Goal: Transaction & Acquisition: Obtain resource

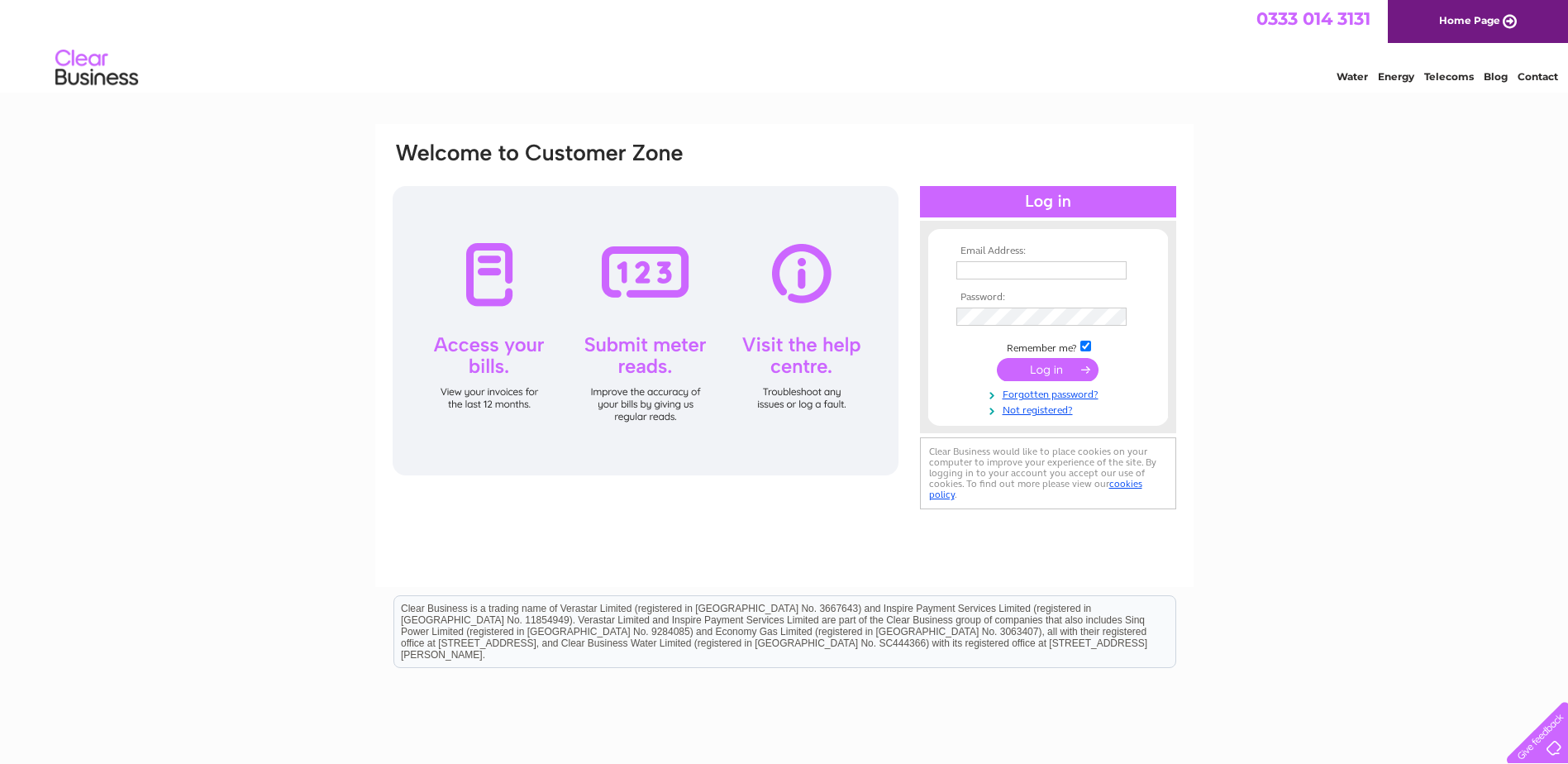
type input "a.vuong@todsgroup.com"
click at [1041, 365] on input "submit" at bounding box center [1047, 369] width 102 height 23
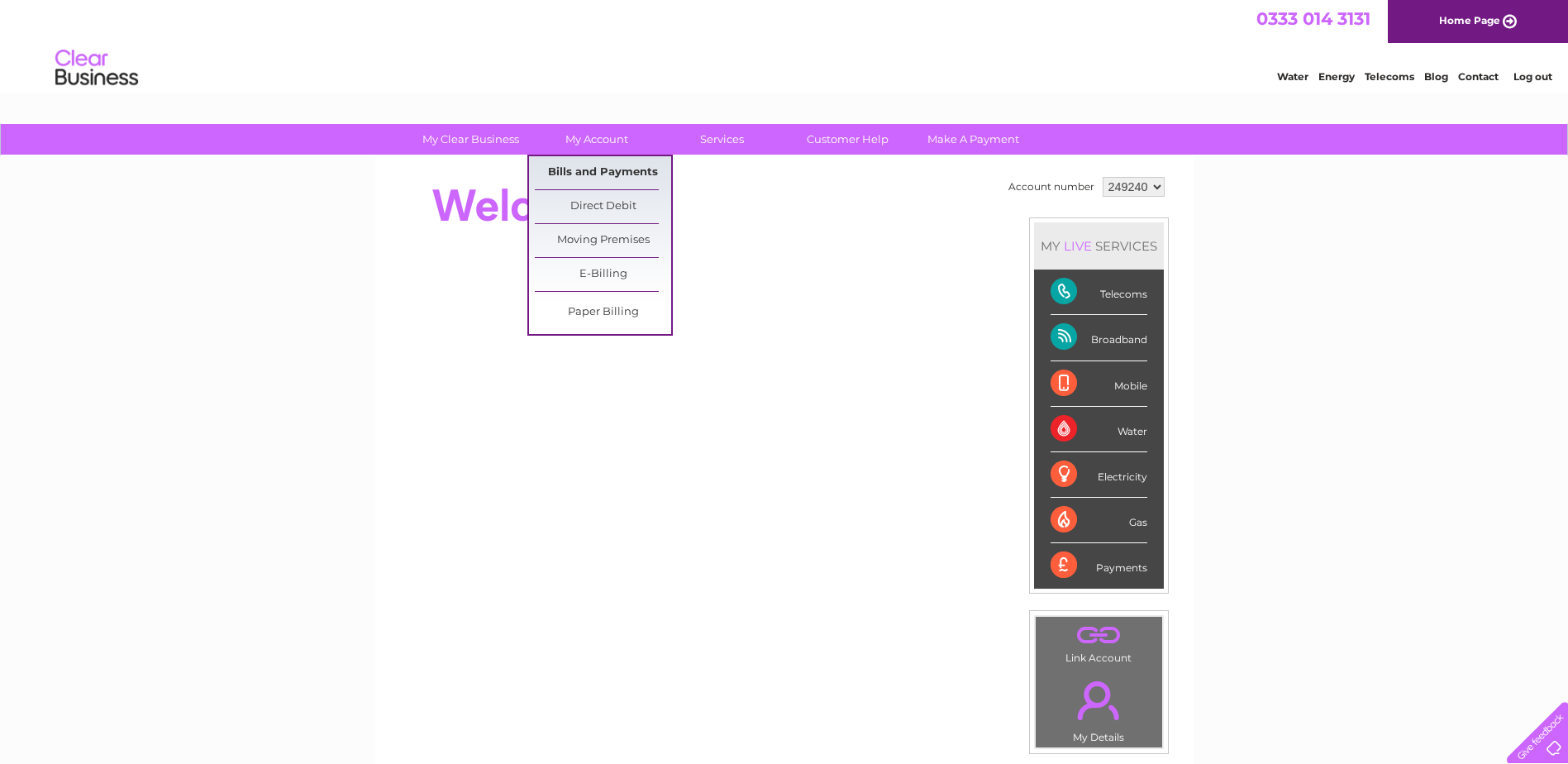
click at [603, 159] on link "Bills and Payments" at bounding box center [603, 173] width 136 height 33
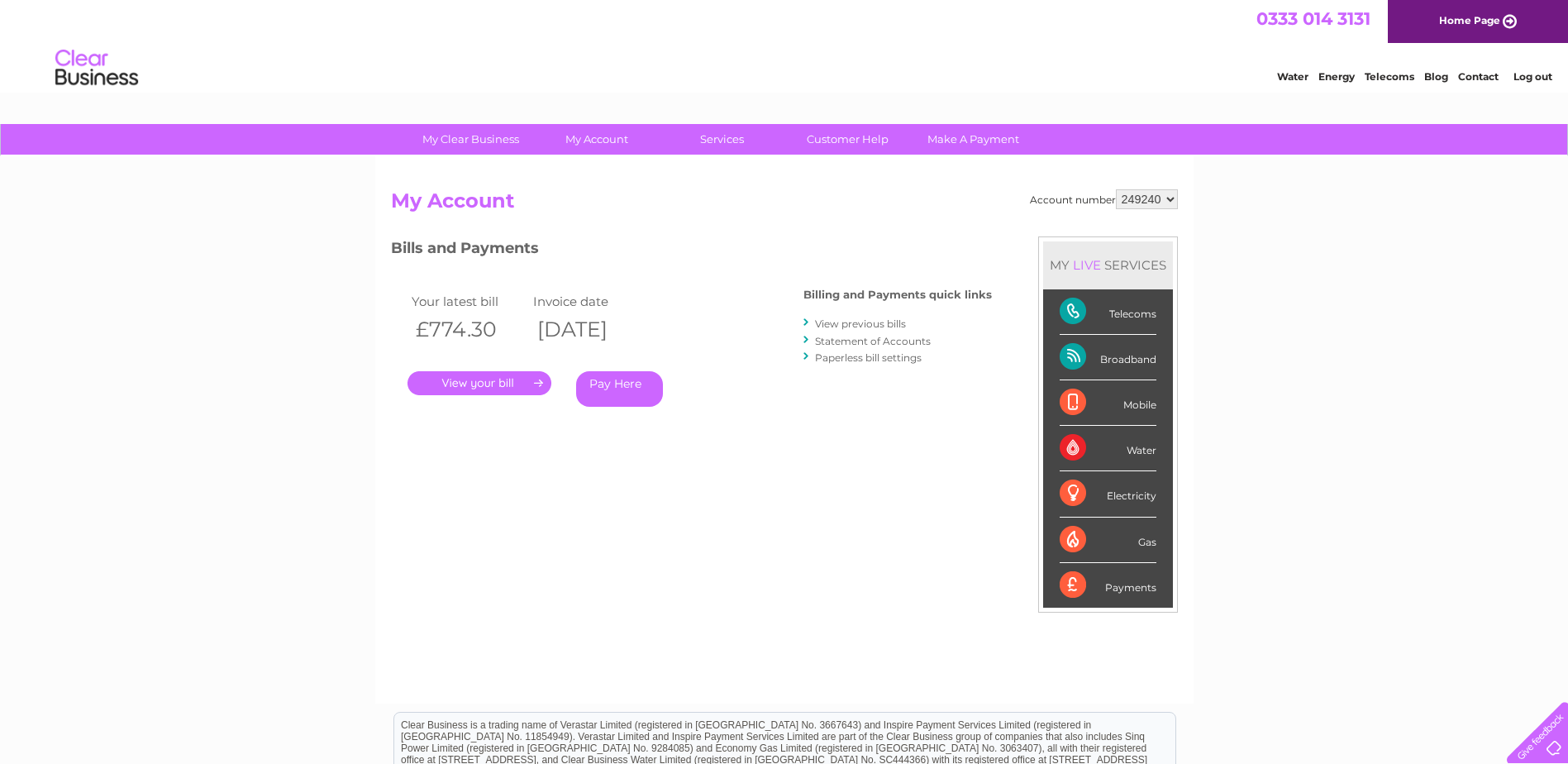
click at [1132, 195] on select "249240" at bounding box center [1146, 199] width 62 height 20
click at [1332, 215] on div "My Clear Business Login Details My Details My Preferences Link Account My Accou…" at bounding box center [784, 555] width 1568 height 862
click at [433, 379] on link "." at bounding box center [479, 383] width 144 height 24
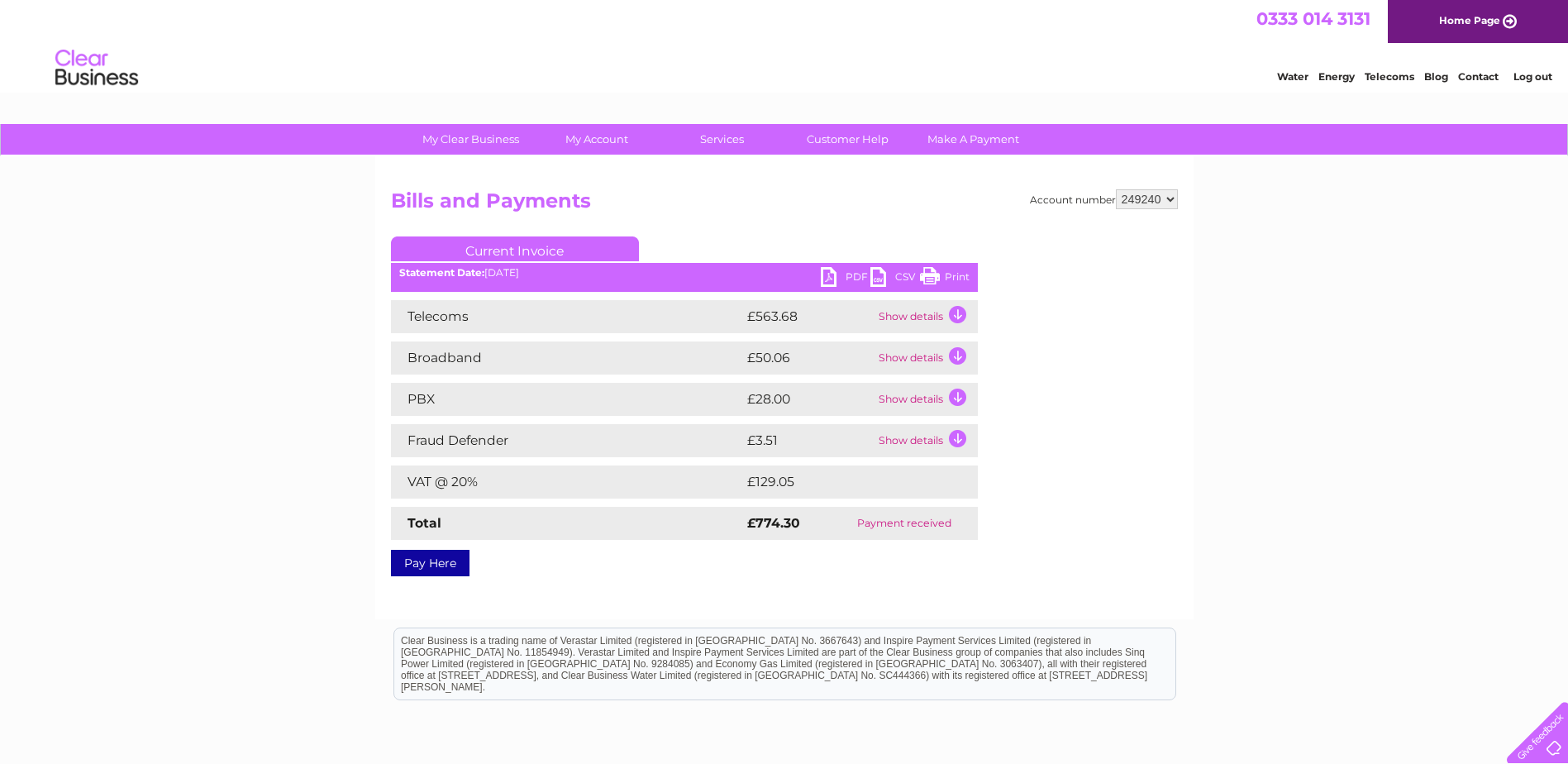
click at [832, 285] on link "PDF" at bounding box center [845, 279] width 50 height 24
click at [1533, 73] on link "Log out" at bounding box center [1533, 76] width 39 height 13
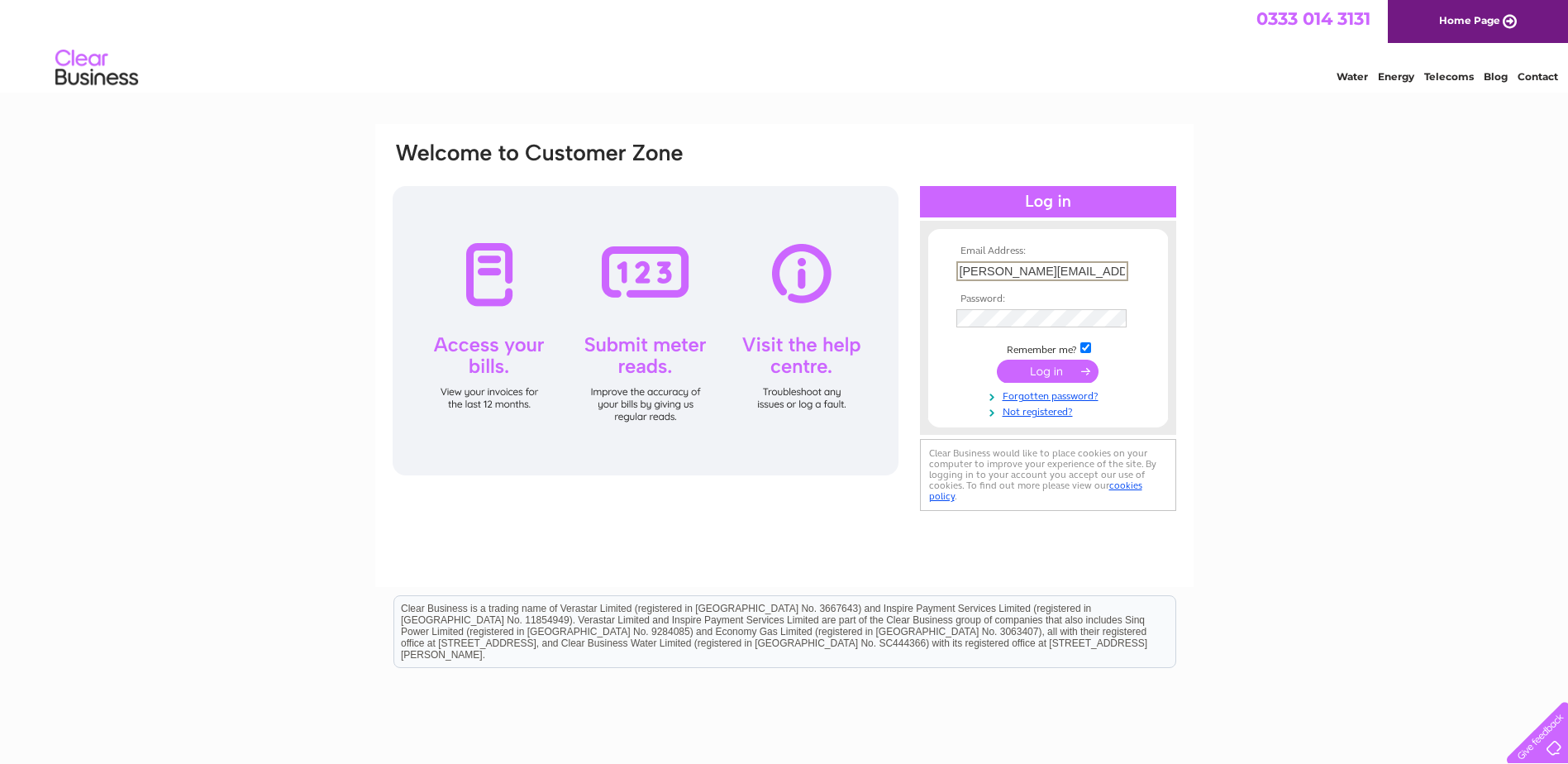
paste input "[PERSON_NAME]"
type input "[PERSON_NAME][EMAIL_ADDRESS][DOMAIN_NAME]"
click at [910, 317] on div "Email Address: z.ullah@todsgroup.com Password:" at bounding box center [784, 328] width 786 height 375
click at [1427, 337] on div "Email Address: z.ullah@todsgroup.com Password: Forgotten password?" at bounding box center [784, 497] width 1568 height 746
click at [1070, 359] on input "submit" at bounding box center [1047, 369] width 102 height 23
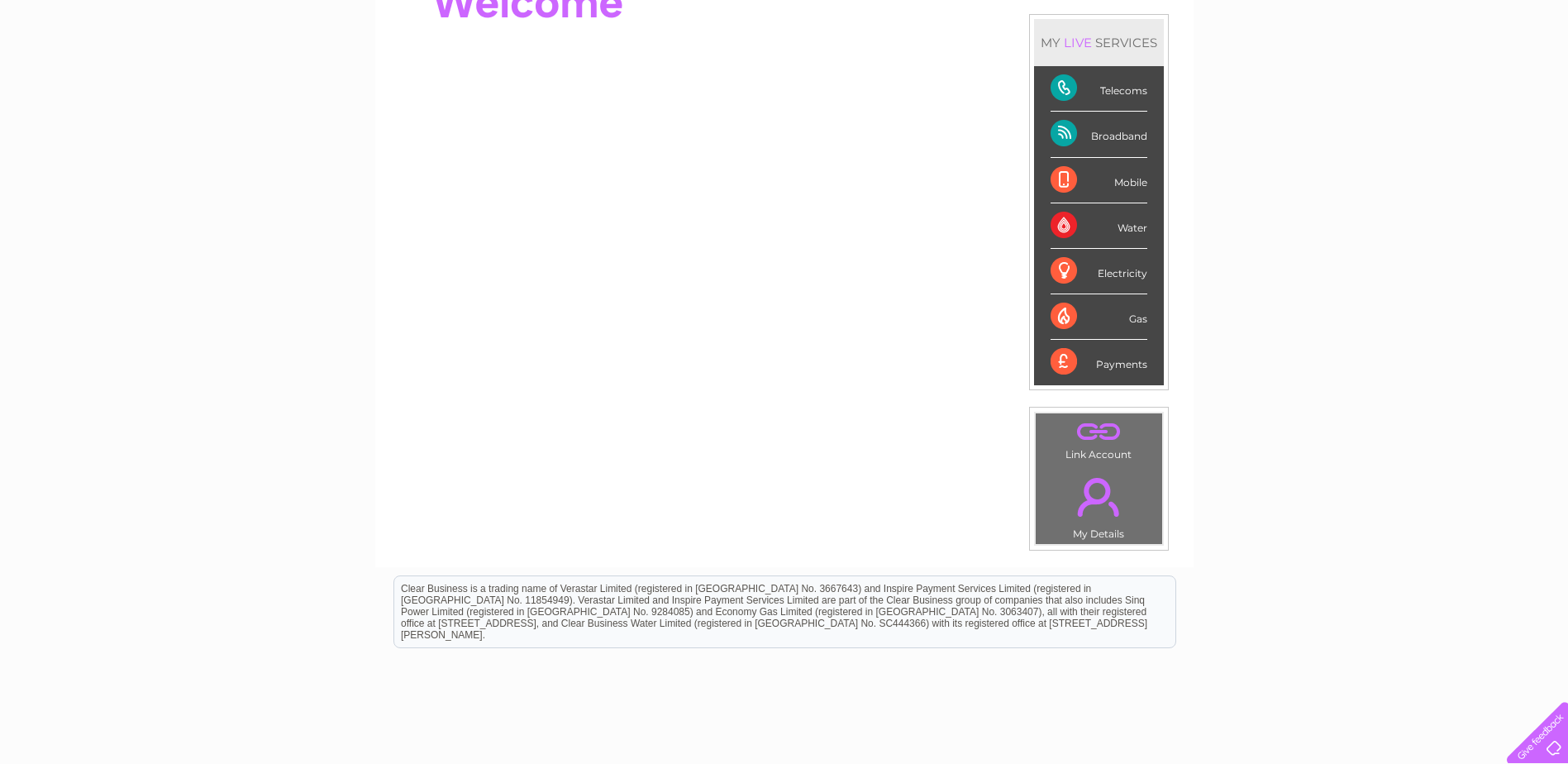
scroll to position [54, 0]
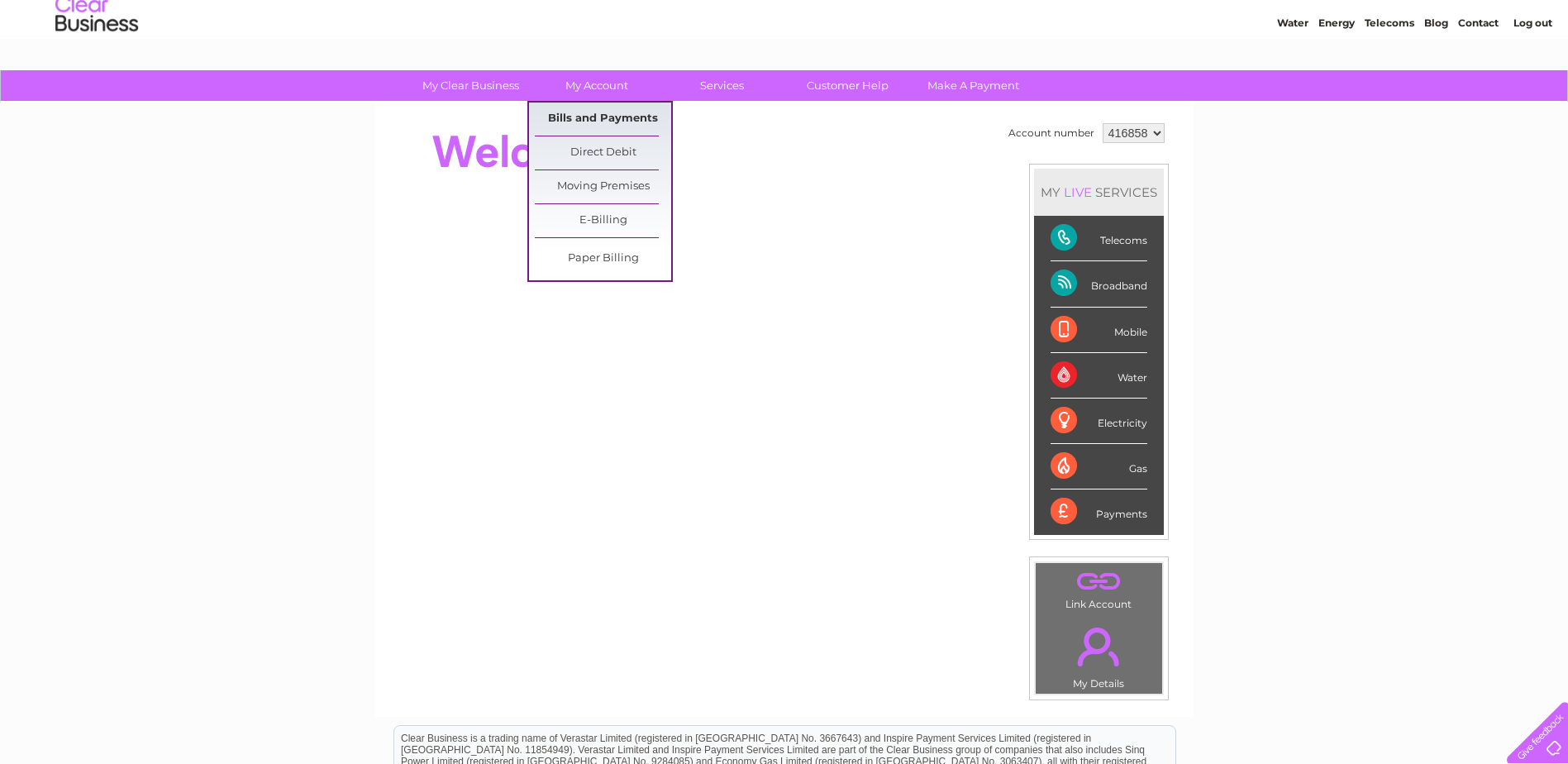
click at [607, 111] on link "Bills and Payments" at bounding box center [603, 119] width 136 height 33
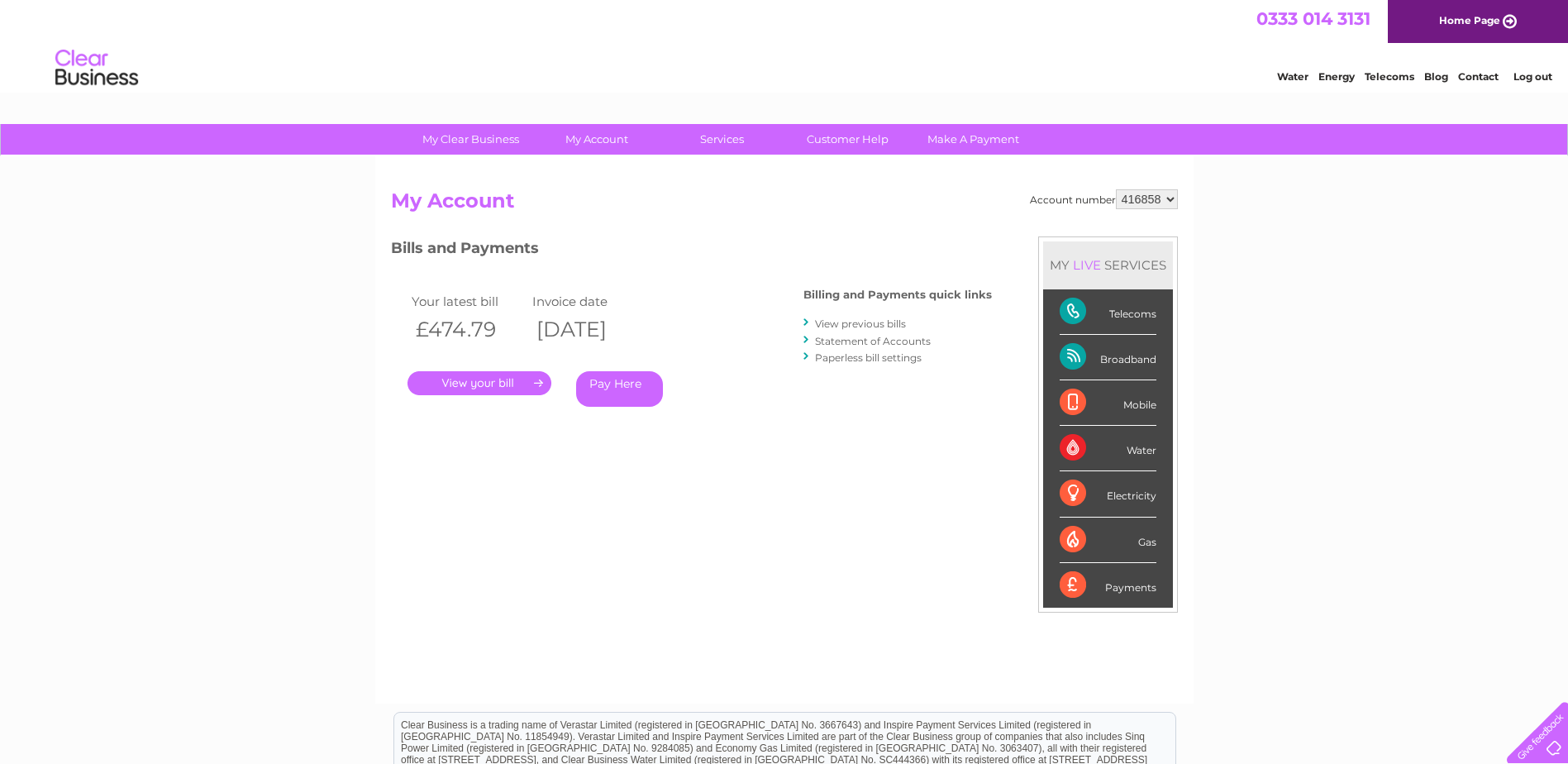
click at [505, 386] on link "." at bounding box center [479, 383] width 144 height 24
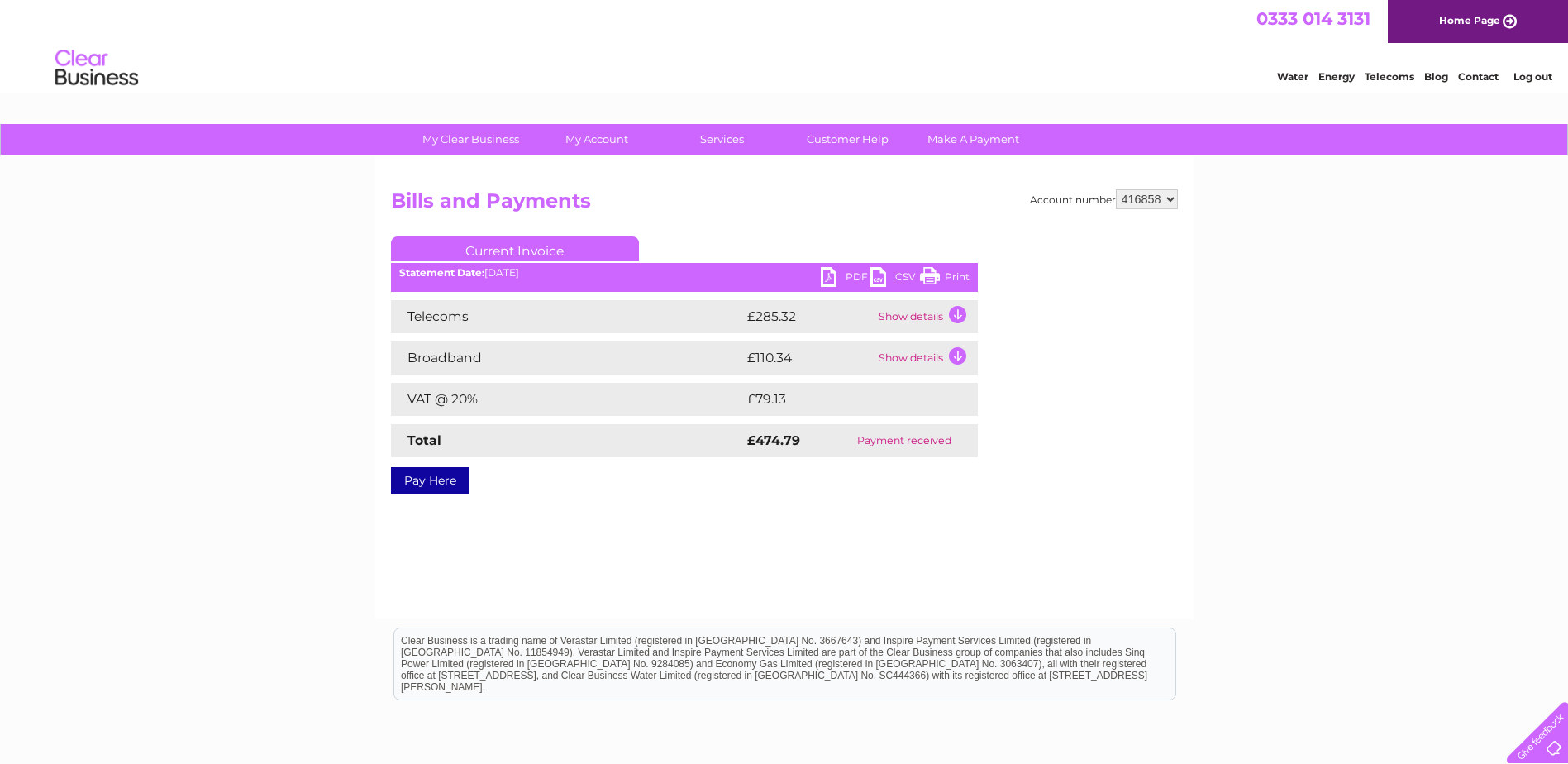
click at [851, 277] on link "PDF" at bounding box center [845, 279] width 50 height 24
